Goal: Task Accomplishment & Management: Use online tool/utility

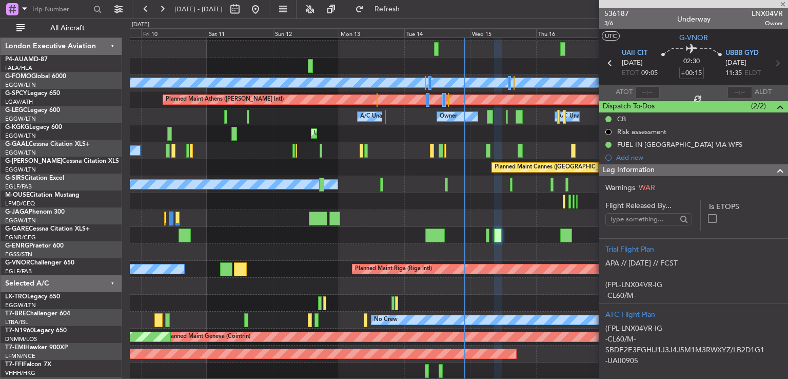
scroll to position [31, 0]
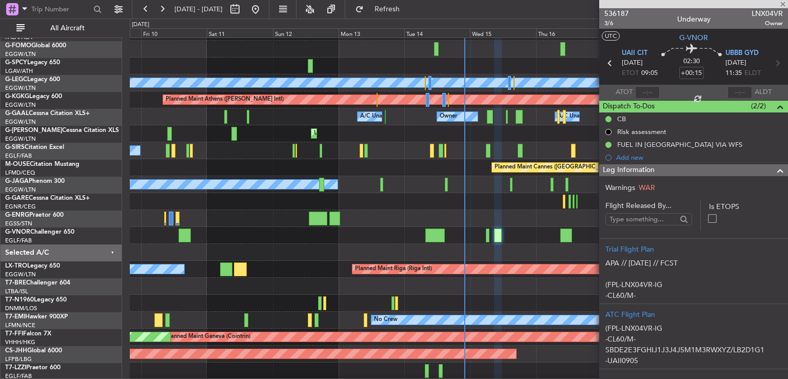
click at [782, 6] on div at bounding box center [693, 4] width 189 height 8
click at [782, 6] on span at bounding box center [783, 4] width 10 height 9
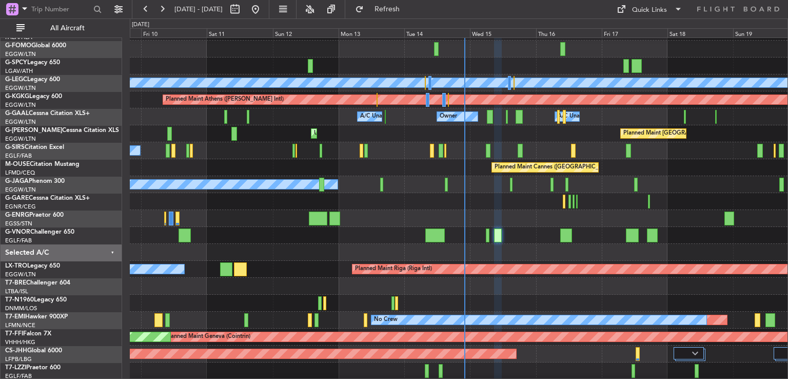
type input "0"
click at [659, 10] on div "Quick Links" at bounding box center [649, 10] width 35 height 10
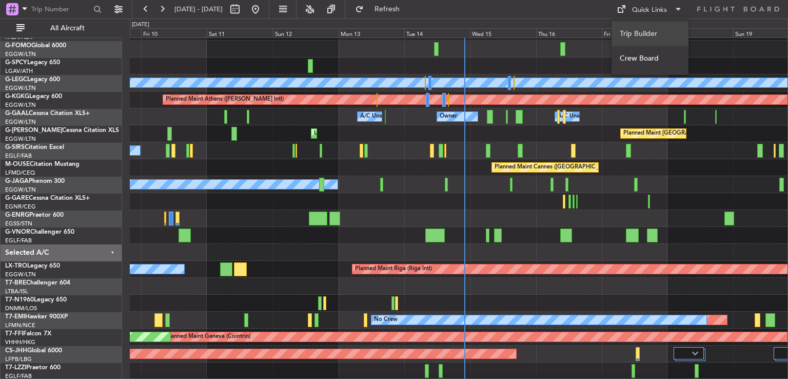
click at [652, 30] on button "Trip Builder" at bounding box center [649, 34] width 77 height 25
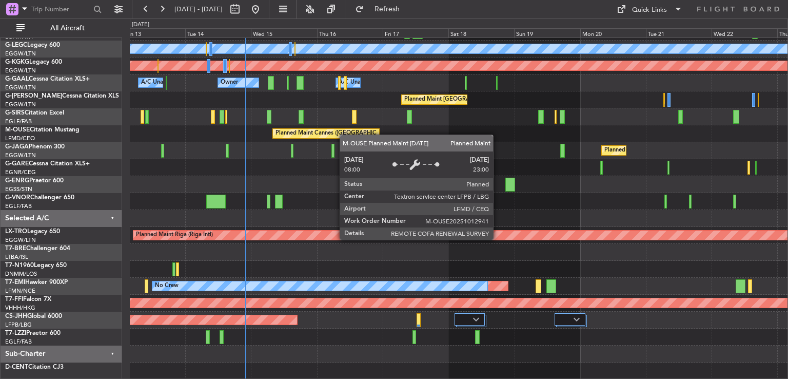
click at [342, 129] on div "Planned Maint [GEOGRAPHIC_DATA] ([GEOGRAPHIC_DATA]) A/C Unavailable [GEOGRAPHIC…" at bounding box center [459, 176] width 658 height 406
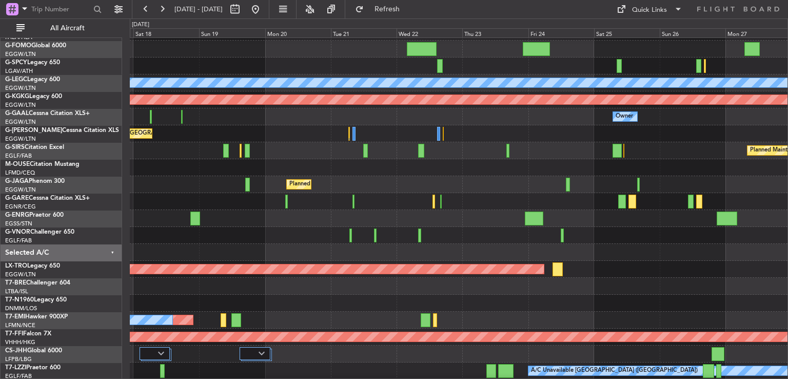
click at [455, 181] on div "Planned Maint [GEOGRAPHIC_DATA] ([GEOGRAPHIC_DATA]) A/C Unavailable [GEOGRAPHIC…" at bounding box center [459, 193] width 658 height 372
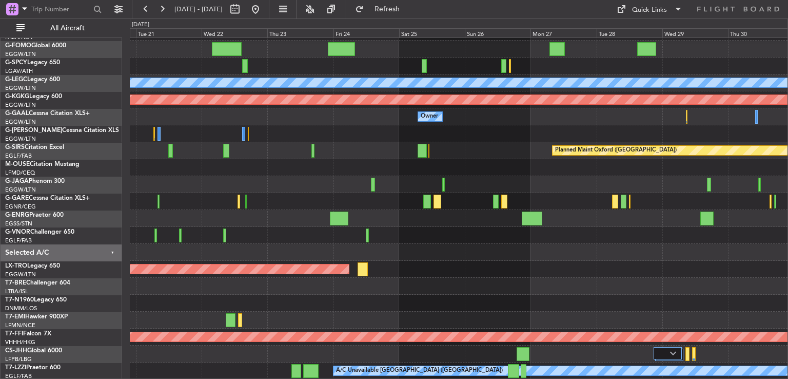
click at [249, 158] on div "Planned Maint [GEOGRAPHIC_DATA] ([GEOGRAPHIC_DATA]) A/C Unavailable [GEOGRAPHIC…" at bounding box center [459, 193] width 658 height 372
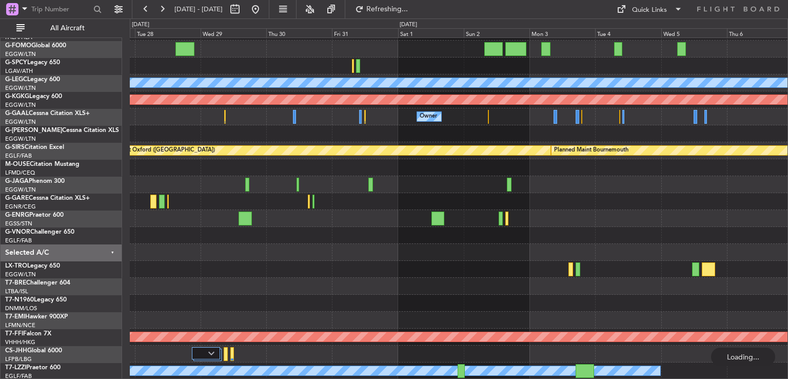
click at [291, 151] on div "Planned Maint [GEOGRAPHIC_DATA] ([GEOGRAPHIC_DATA]) A/C Unavailable [GEOGRAPHIC…" at bounding box center [459, 193] width 658 height 372
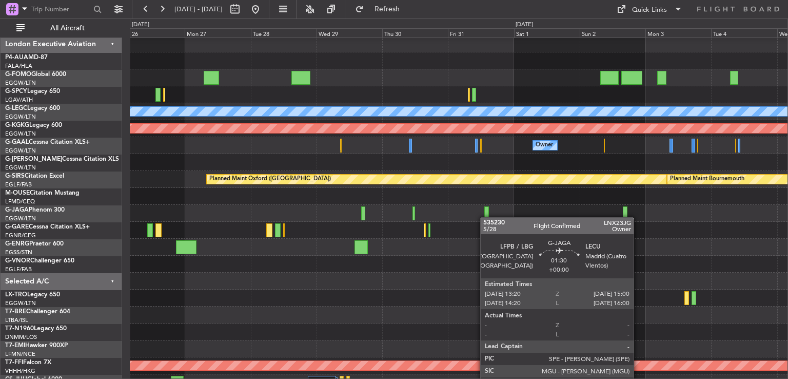
click at [485, 217] on div at bounding box center [486, 213] width 5 height 14
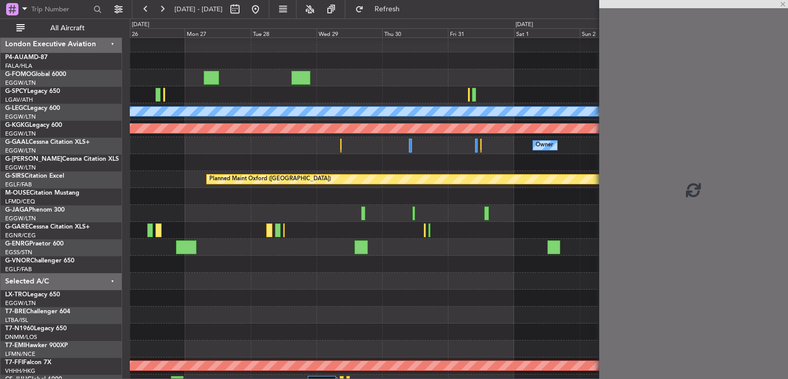
scroll to position [6, 0]
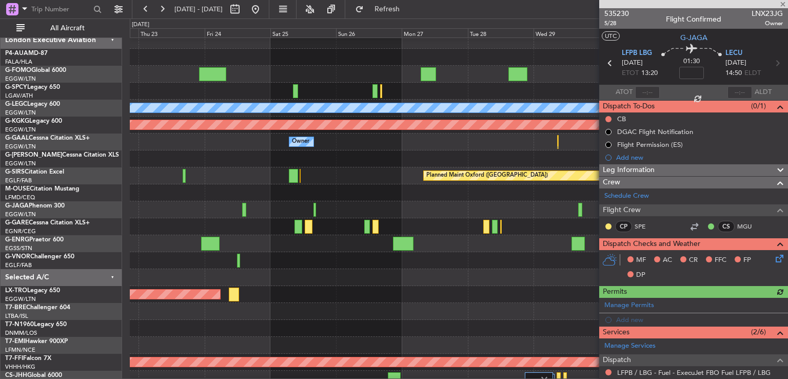
click at [782, 5] on div at bounding box center [693, 4] width 189 height 8
click at [782, 3] on div at bounding box center [693, 4] width 189 height 8
click at [782, 3] on span at bounding box center [783, 4] width 10 height 9
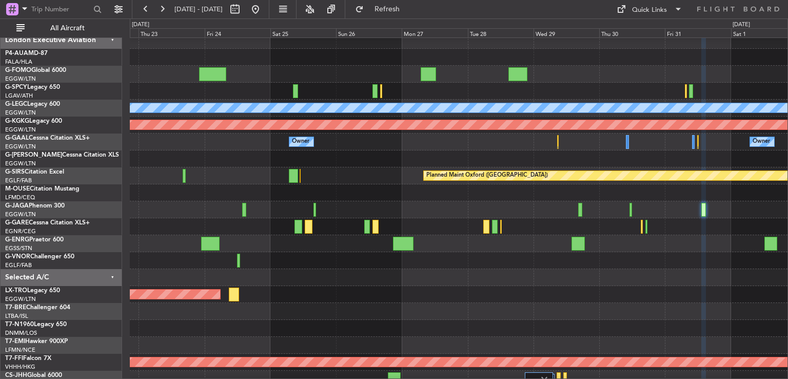
type input "0"
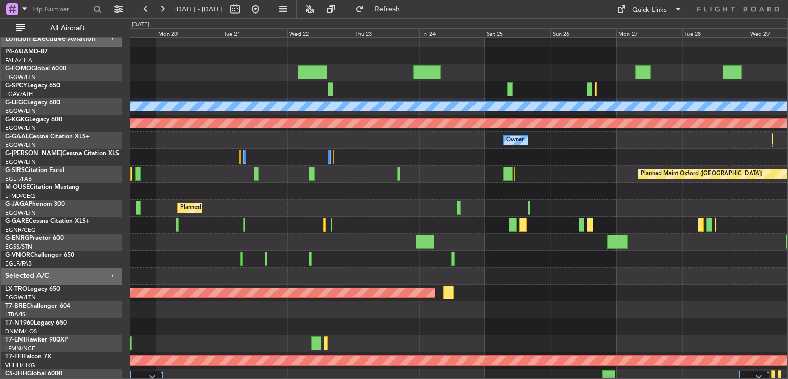
click at [570, 310] on div at bounding box center [459, 309] width 658 height 17
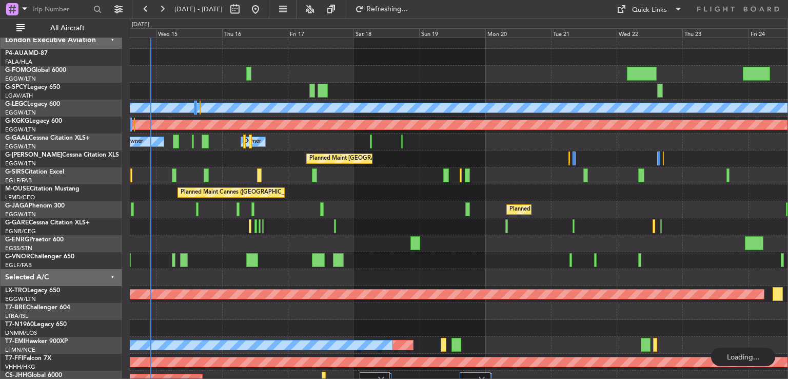
click at [388, 255] on div at bounding box center [459, 260] width 658 height 17
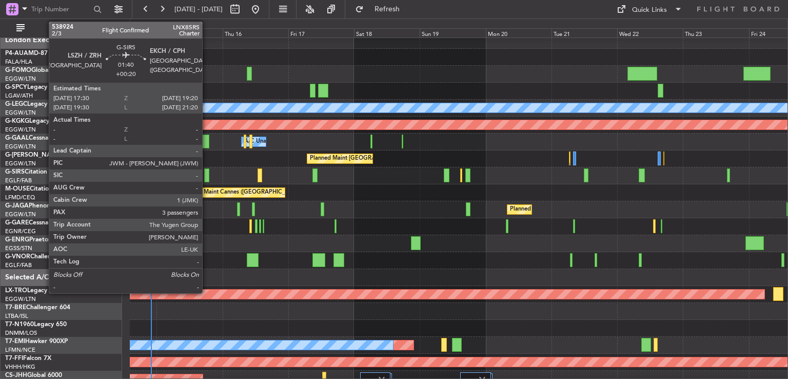
click at [207, 172] on div at bounding box center [206, 175] width 5 height 14
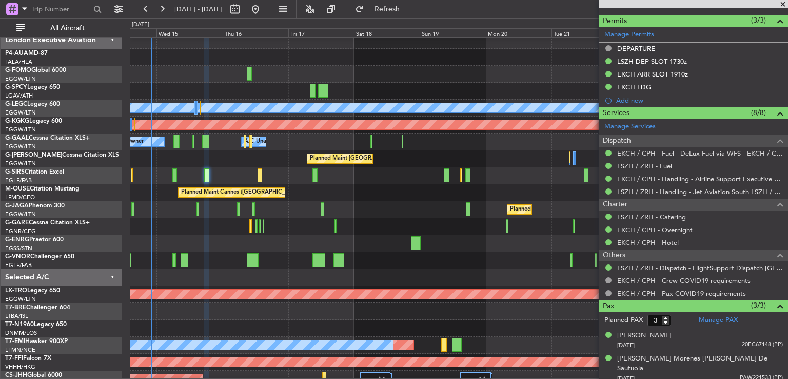
scroll to position [301, 0]
click at [782, 5] on span at bounding box center [783, 4] width 10 height 9
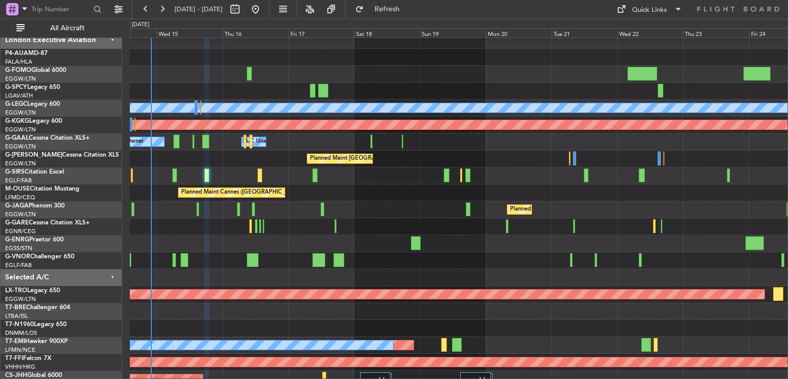
type input "0"
